Goal: Find specific page/section: Find specific page/section

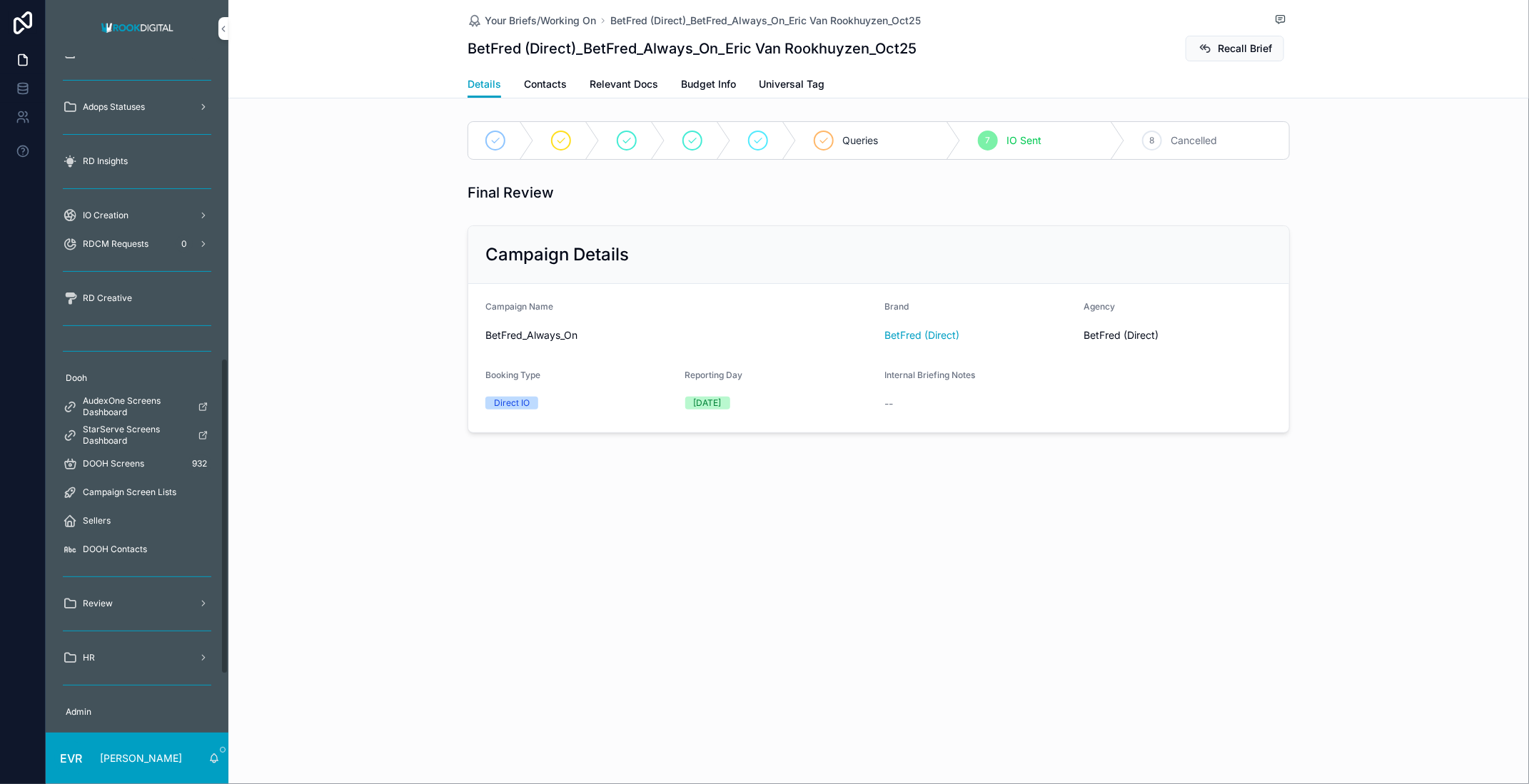
scroll to position [646, 0]
click at [126, 461] on span "DOOH Screens" at bounding box center [114, 461] width 62 height 11
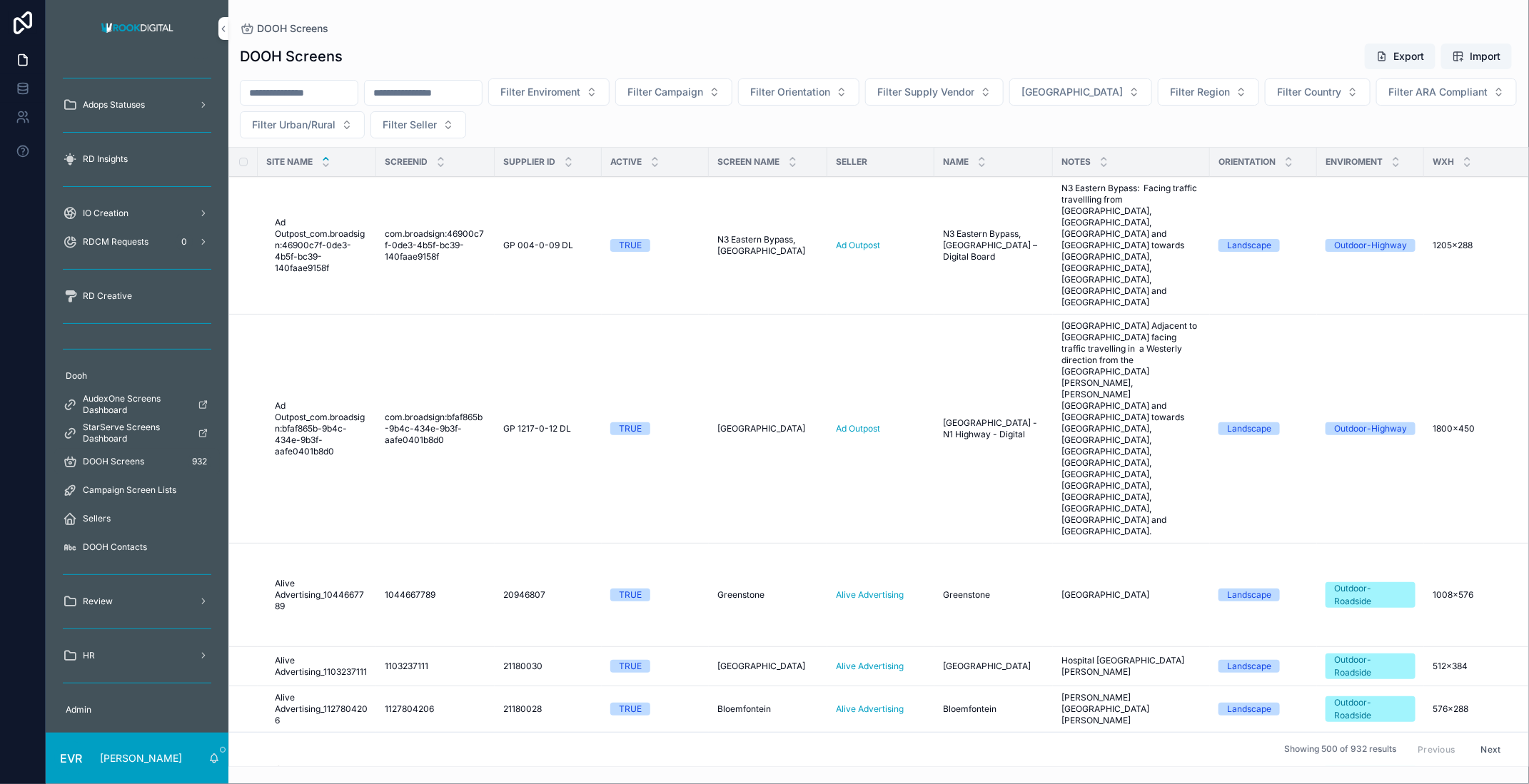
click at [830, 86] on span "Filter Orientation" at bounding box center [790, 92] width 80 height 14
click at [436, 126] on button "Filter Seller" at bounding box center [418, 125] width 96 height 27
click at [445, 123] on button "Filter Seller" at bounding box center [418, 125] width 96 height 27
click at [350, 123] on button "Filter Urban/Rural" at bounding box center [302, 125] width 125 height 27
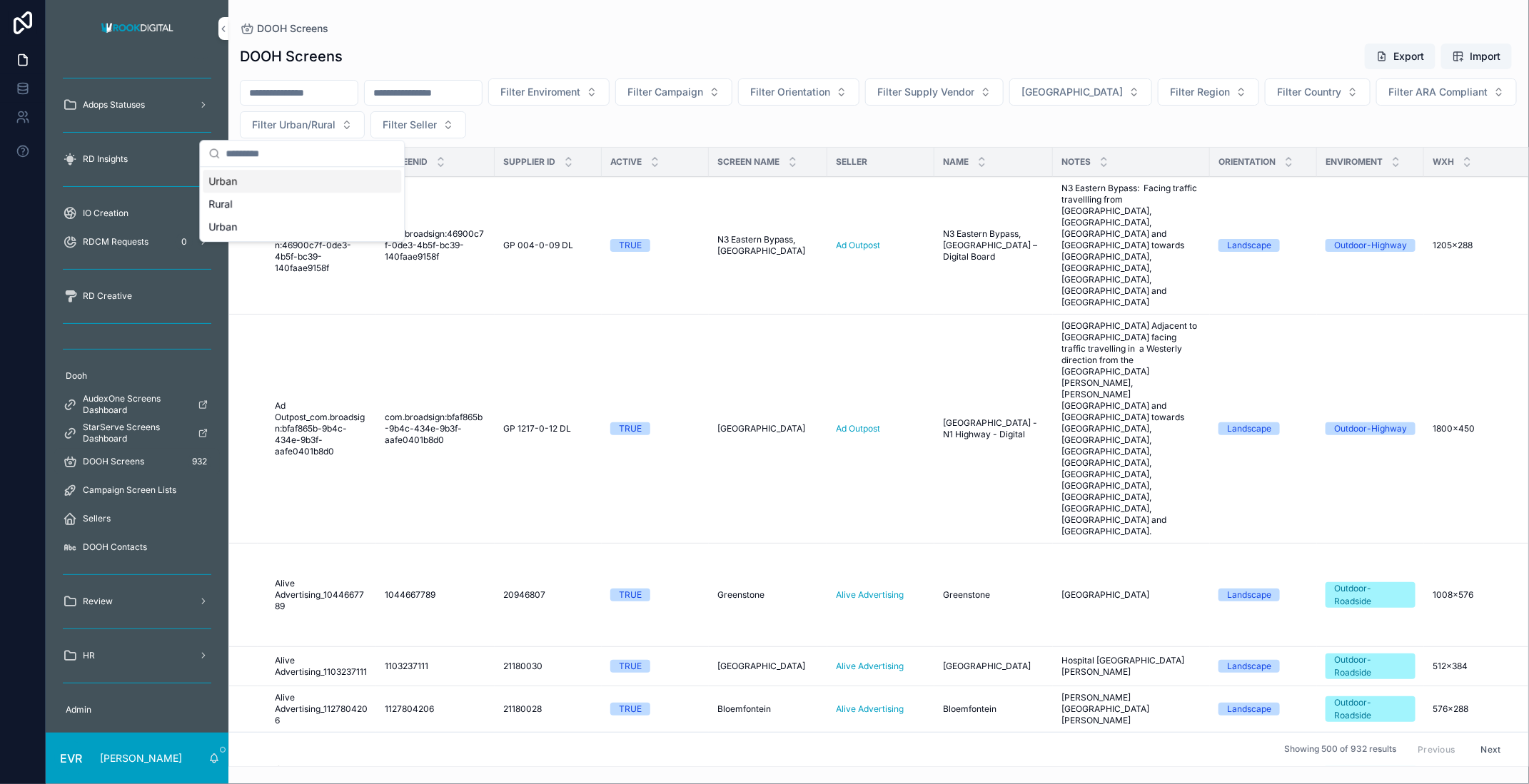
click at [350, 123] on button "Filter Urban/Rural" at bounding box center [302, 125] width 125 height 27
